Goal: Transaction & Acquisition: Obtain resource

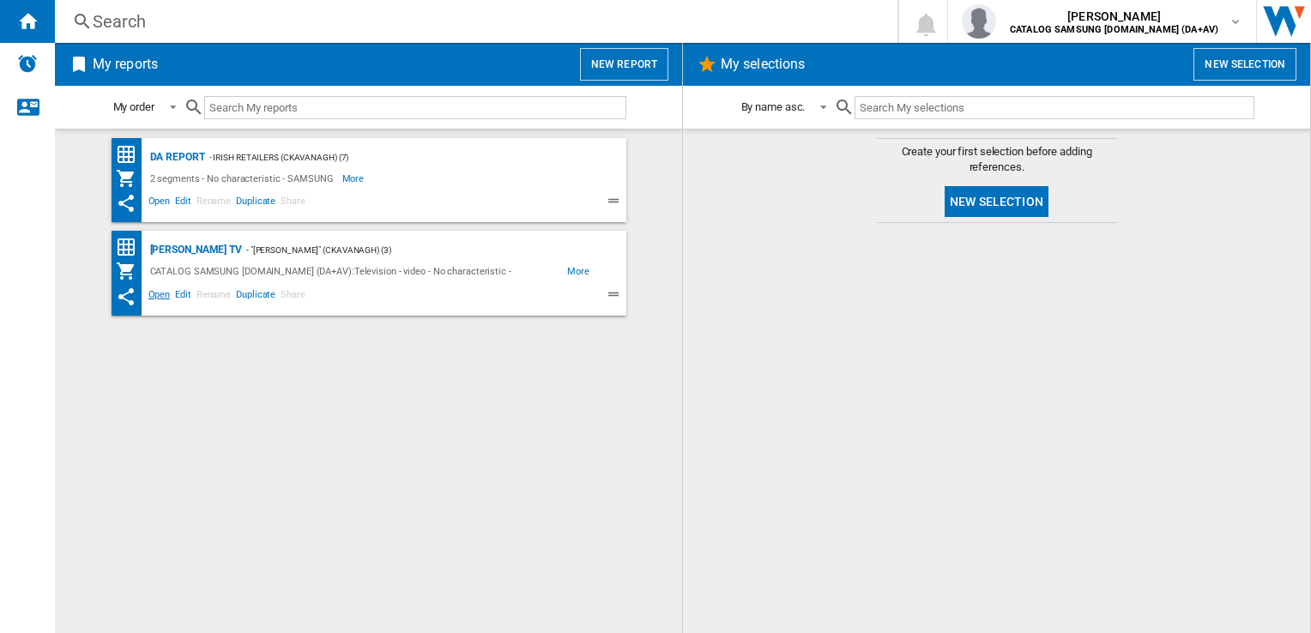
click at [160, 295] on span "Open" at bounding box center [159, 297] width 27 height 21
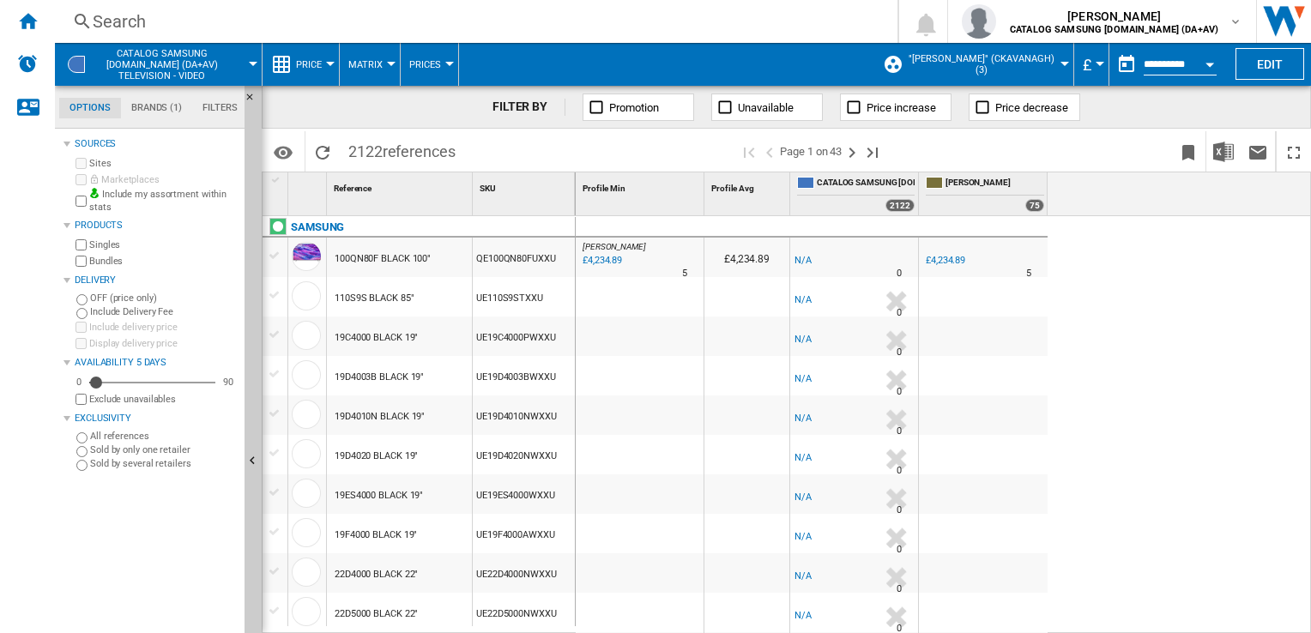
click at [1096, 65] on div "Currency" at bounding box center [1100, 64] width 9 height 4
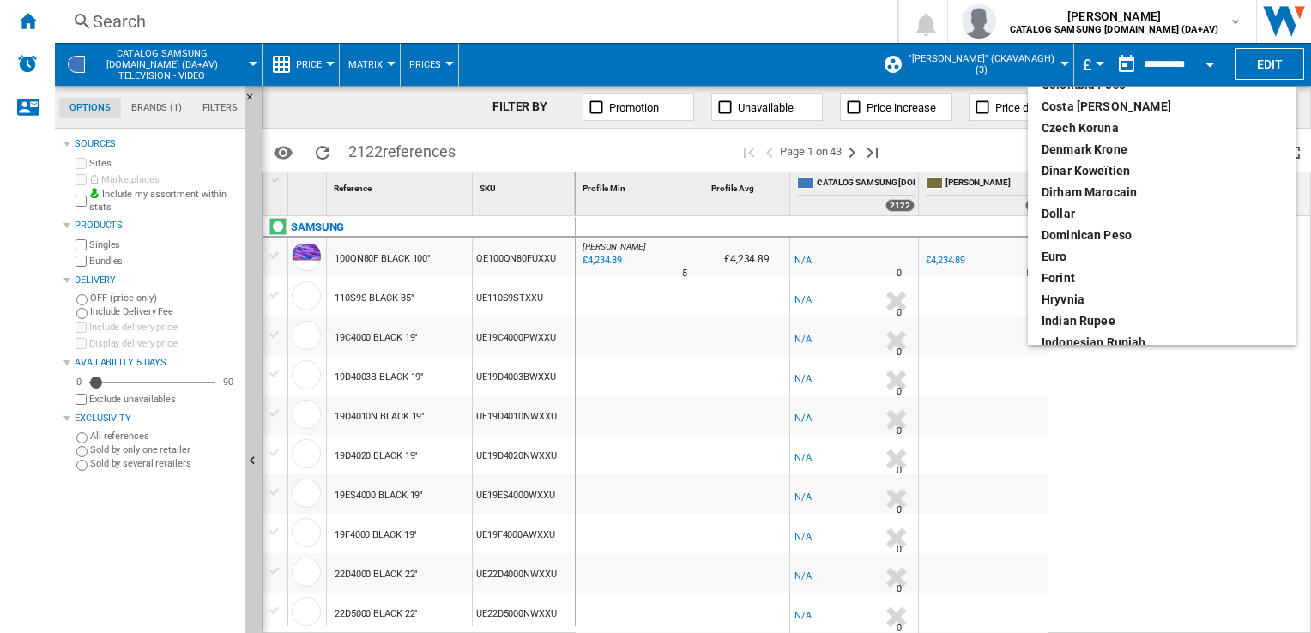
scroll to position [172, 0]
click at [1074, 256] on div "euro" at bounding box center [1162, 255] width 241 height 17
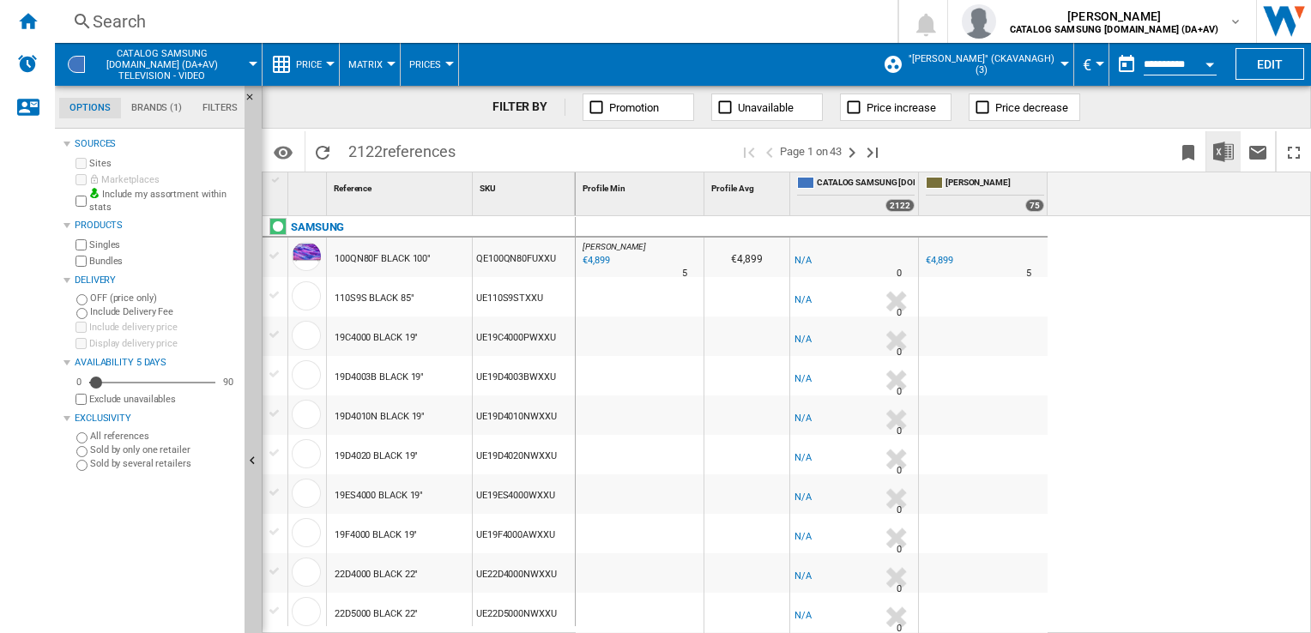
click at [1226, 154] on img "Download in Excel" at bounding box center [1223, 152] width 21 height 21
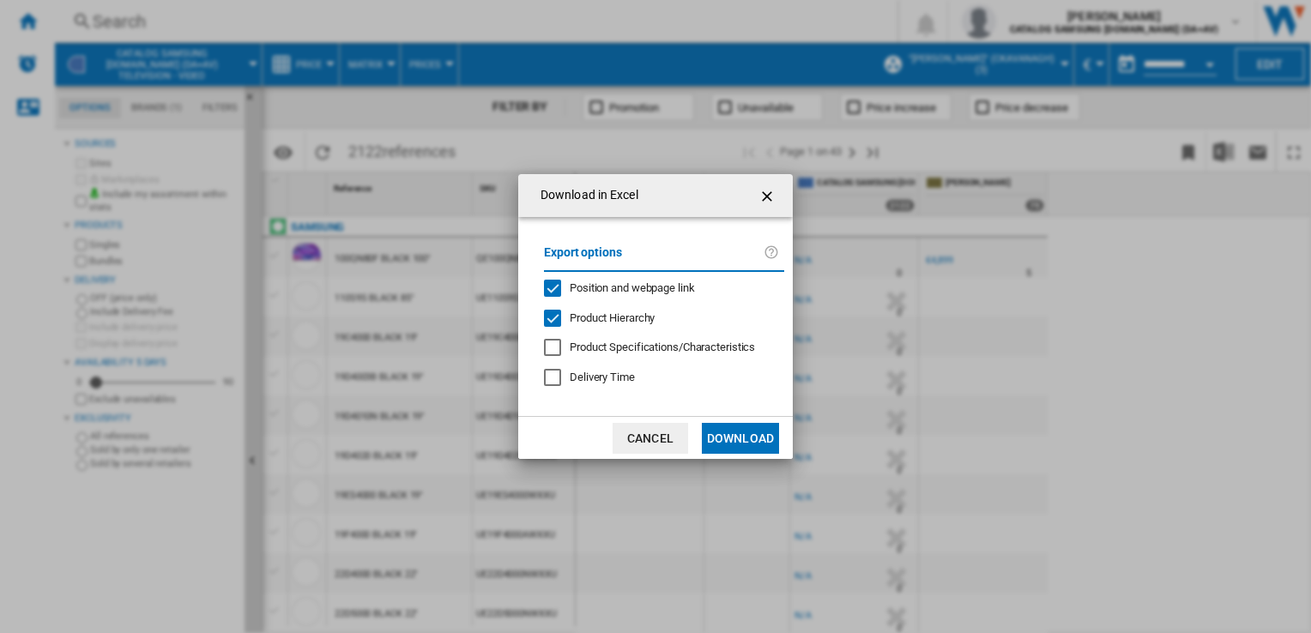
click at [754, 437] on button "Download" at bounding box center [740, 438] width 77 height 31
